Goal: Task Accomplishment & Management: Use online tool/utility

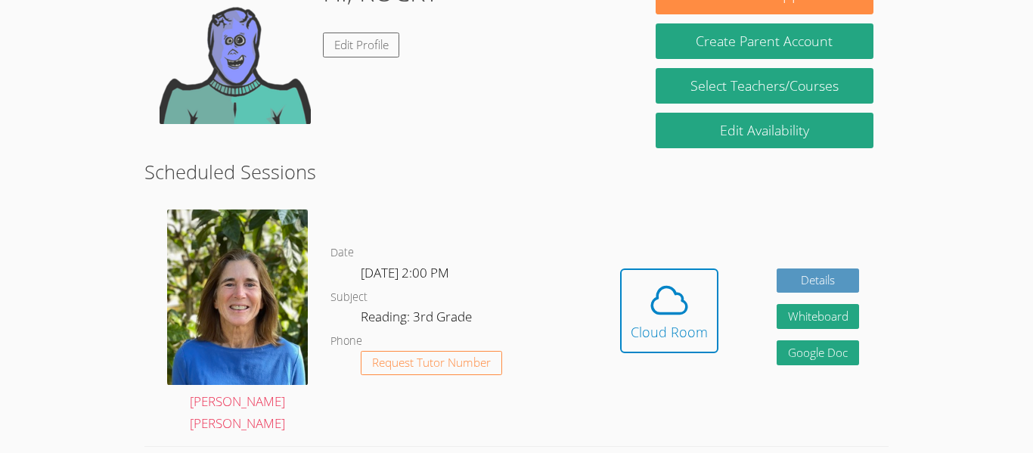
scroll to position [277, 0]
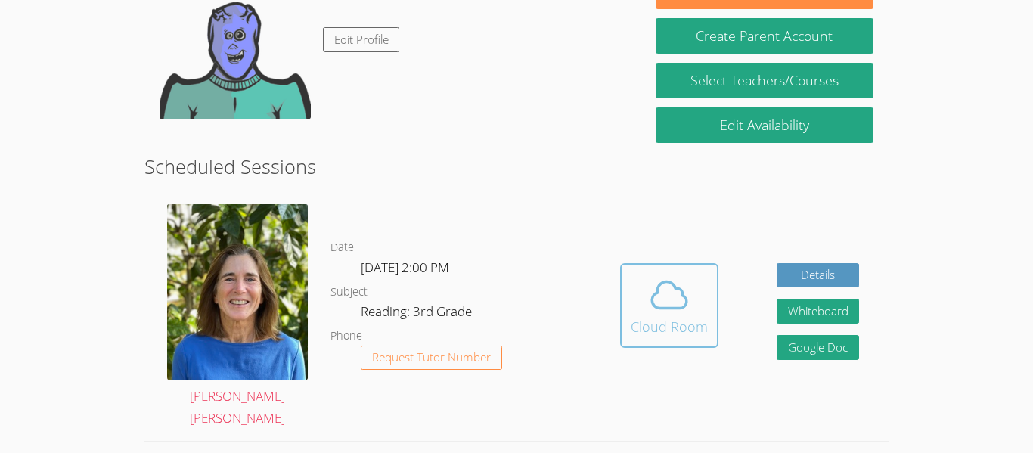
click at [656, 316] on div "Cloud Room" at bounding box center [669, 326] width 77 height 21
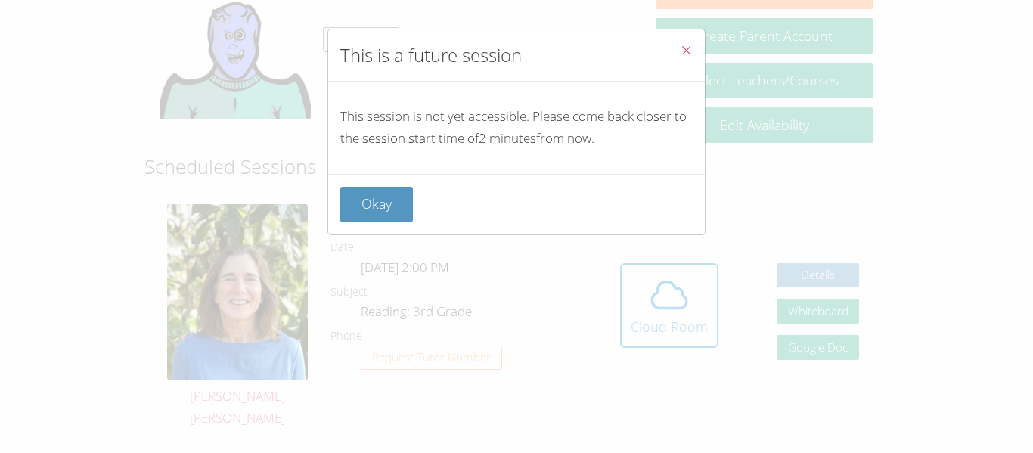
click at [338, 177] on div "Okay" at bounding box center [516, 204] width 377 height 60
click at [371, 215] on button "Okay" at bounding box center [376, 205] width 73 height 36
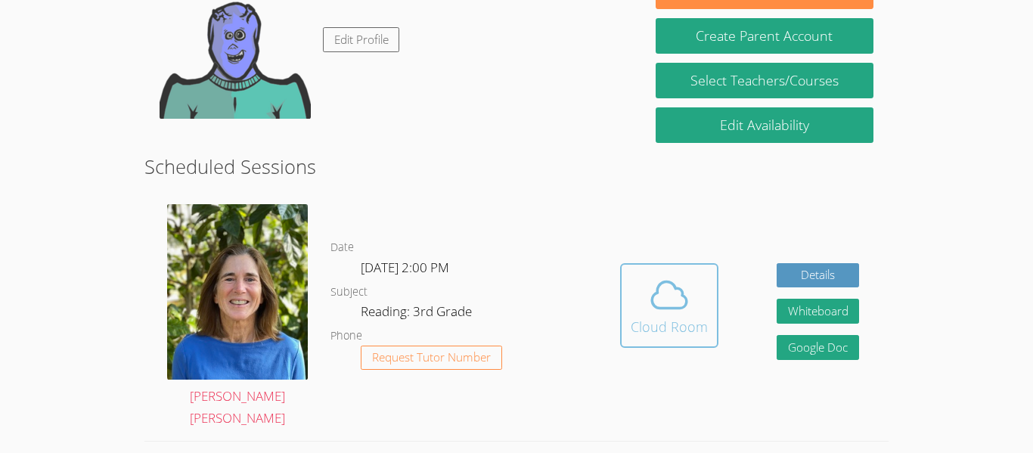
click at [649, 330] on button "Cloud Room" at bounding box center [669, 305] width 98 height 85
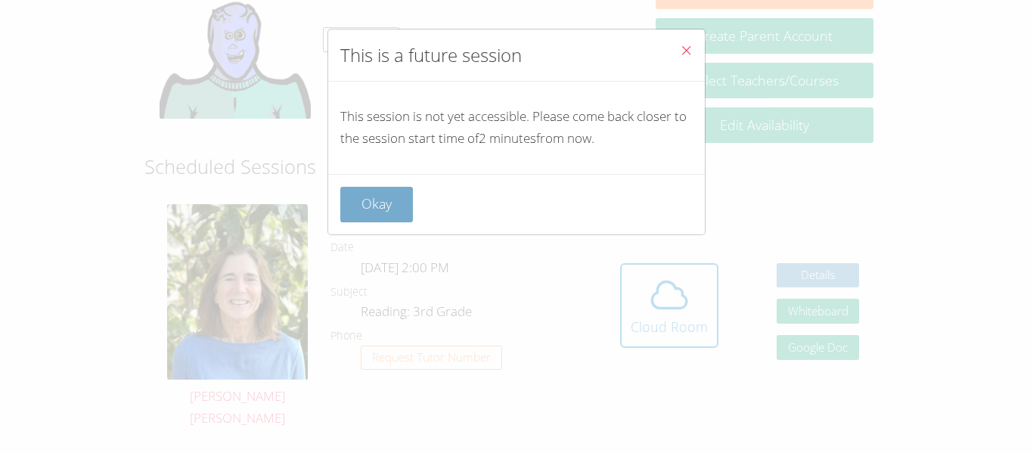
click at [360, 211] on button "Okay" at bounding box center [376, 205] width 73 height 36
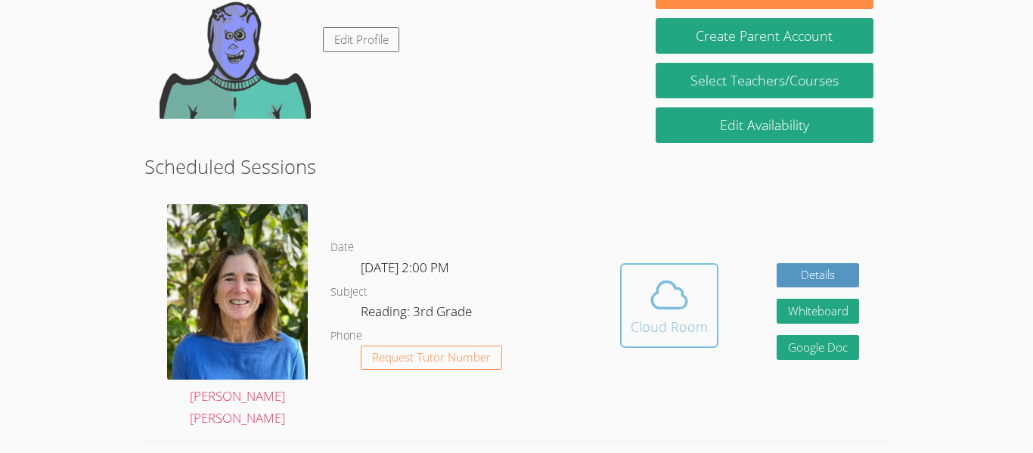
click at [668, 333] on button "Cloud Room" at bounding box center [669, 305] width 98 height 85
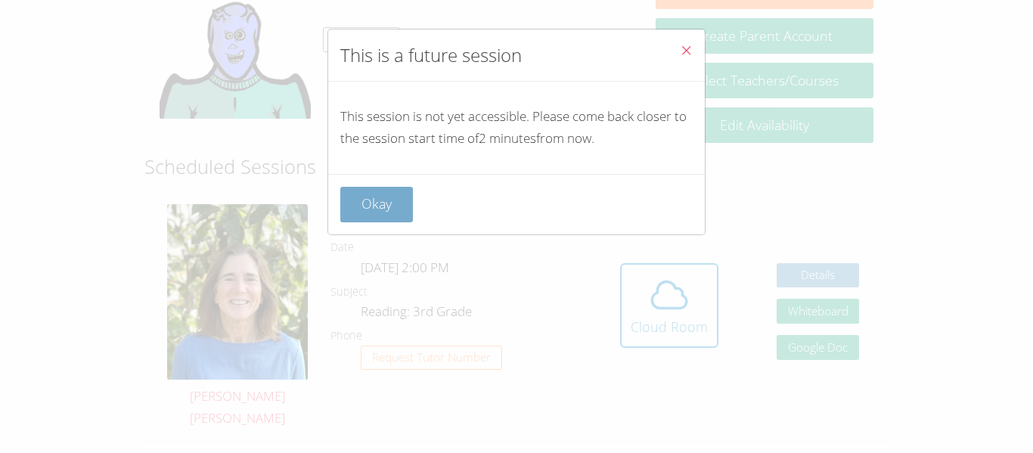
click at [364, 212] on button "Okay" at bounding box center [376, 205] width 73 height 36
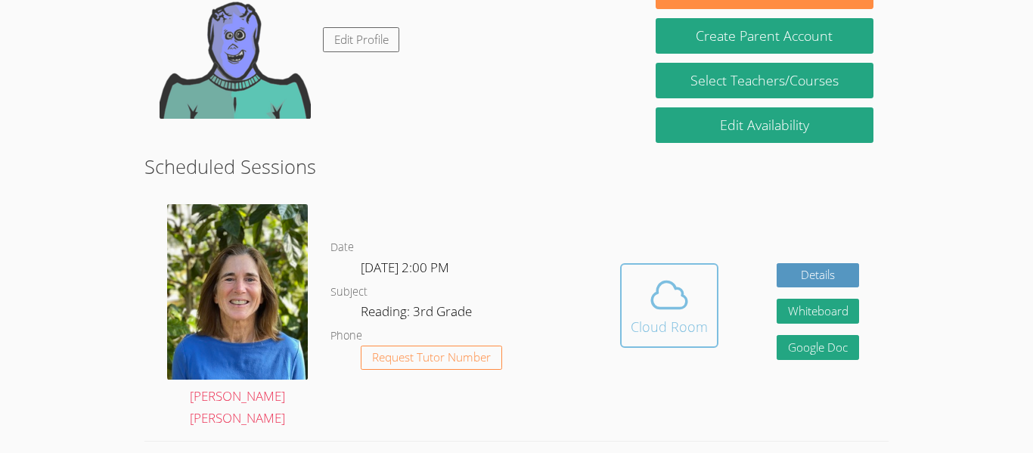
click at [646, 298] on span at bounding box center [669, 295] width 77 height 42
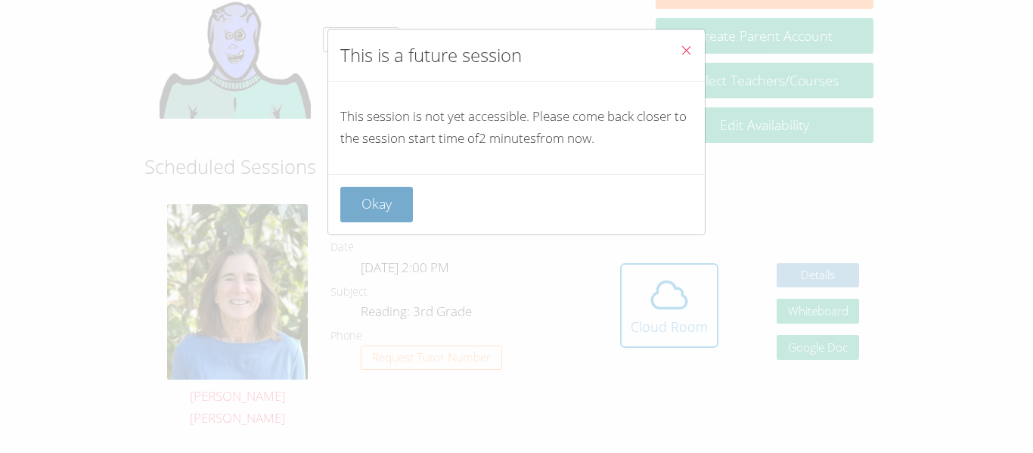
click at [376, 217] on button "Okay" at bounding box center [376, 205] width 73 height 36
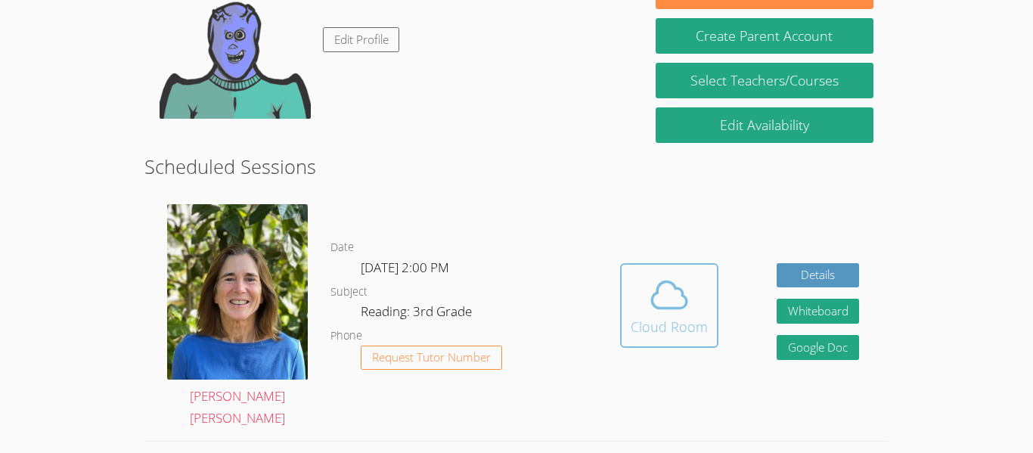
click at [631, 336] on button "Cloud Room" at bounding box center [669, 305] width 98 height 85
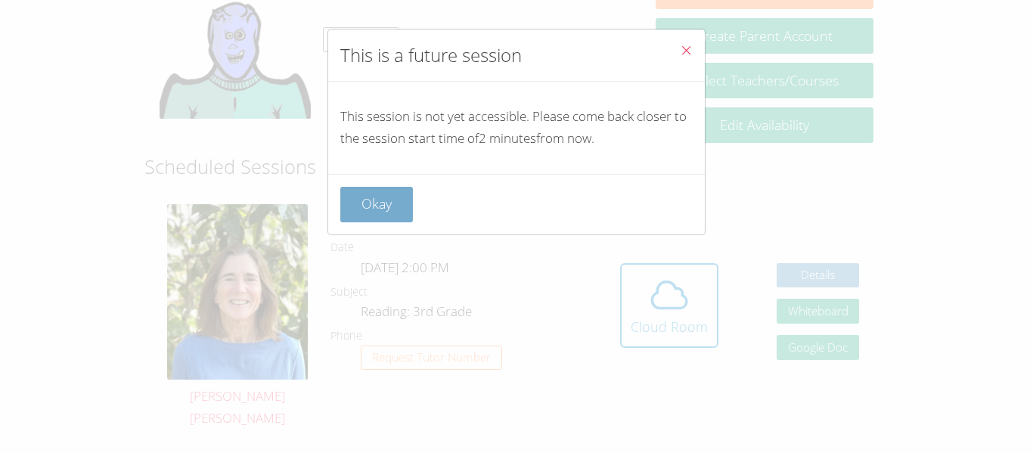
click at [393, 219] on button "Okay" at bounding box center [376, 205] width 73 height 36
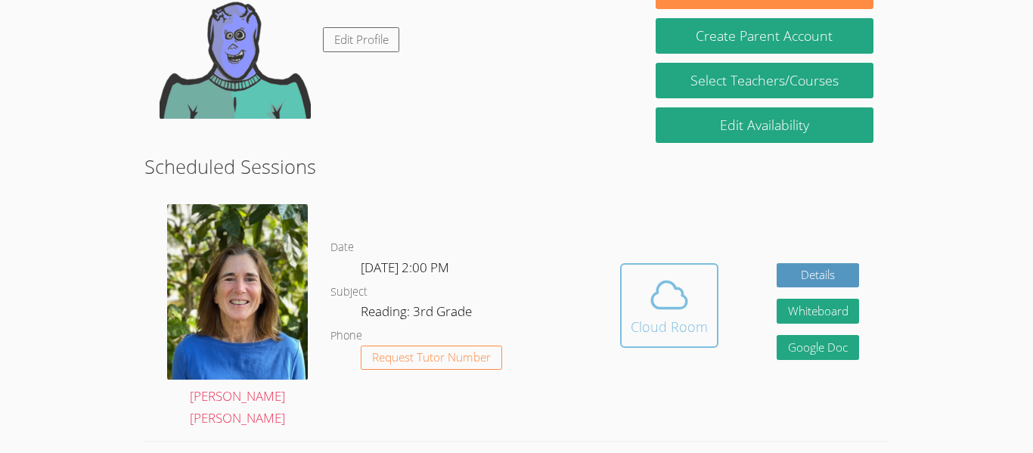
click at [664, 321] on div "Cloud Room" at bounding box center [669, 326] width 77 height 21
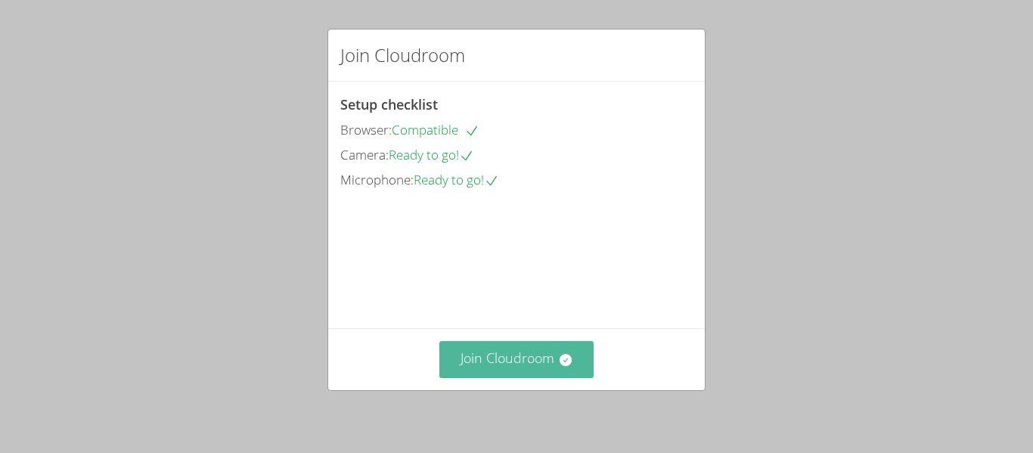
click at [457, 362] on button "Join Cloudroom" at bounding box center [516, 359] width 155 height 37
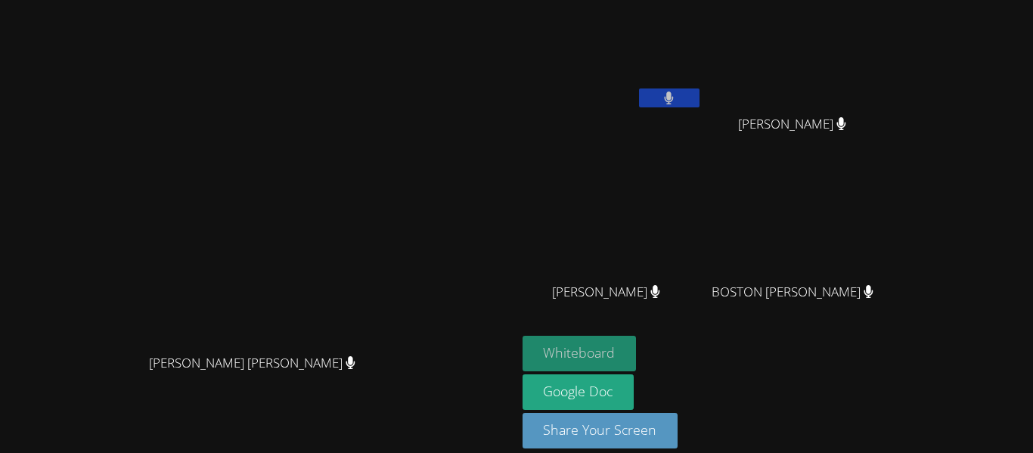
click at [637, 366] on button "Whiteboard" at bounding box center [579, 354] width 114 height 36
